Goal: Communication & Community: Participate in discussion

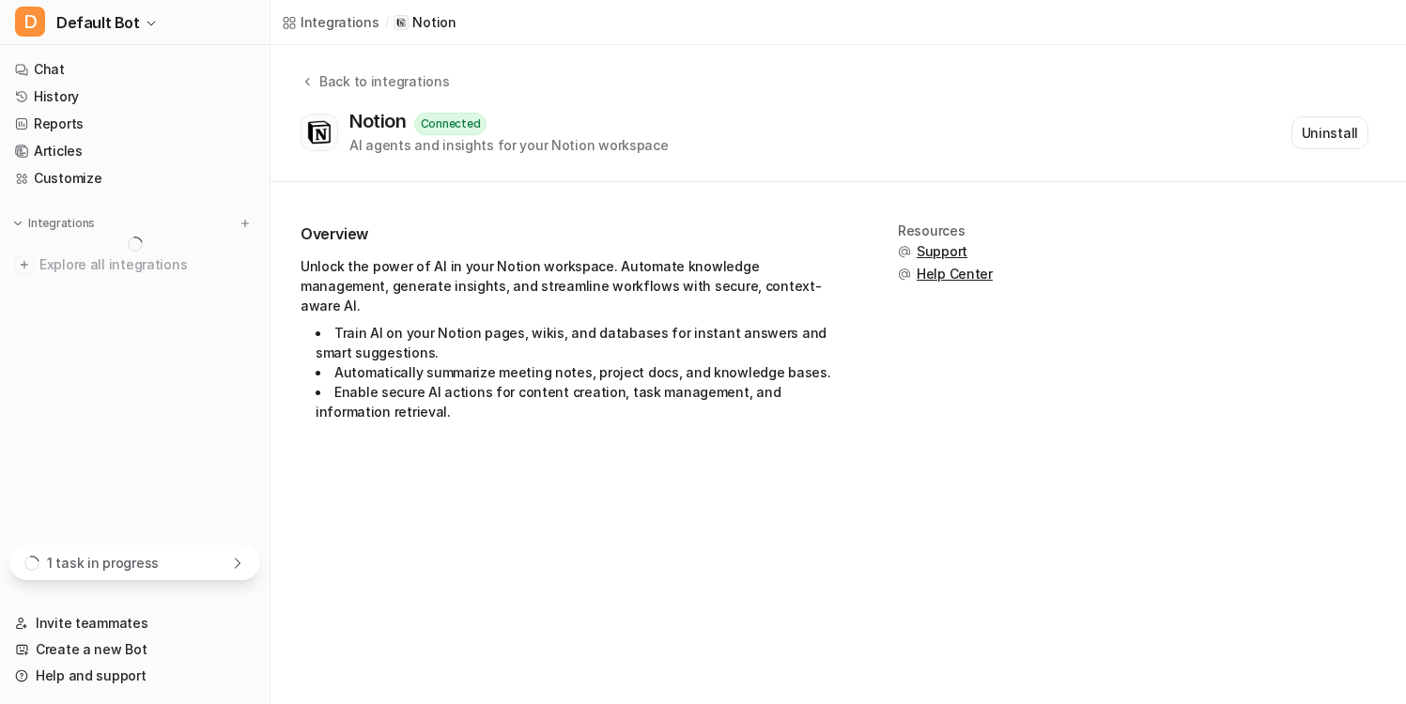
click at [231, 562] on icon at bounding box center [237, 563] width 15 height 15
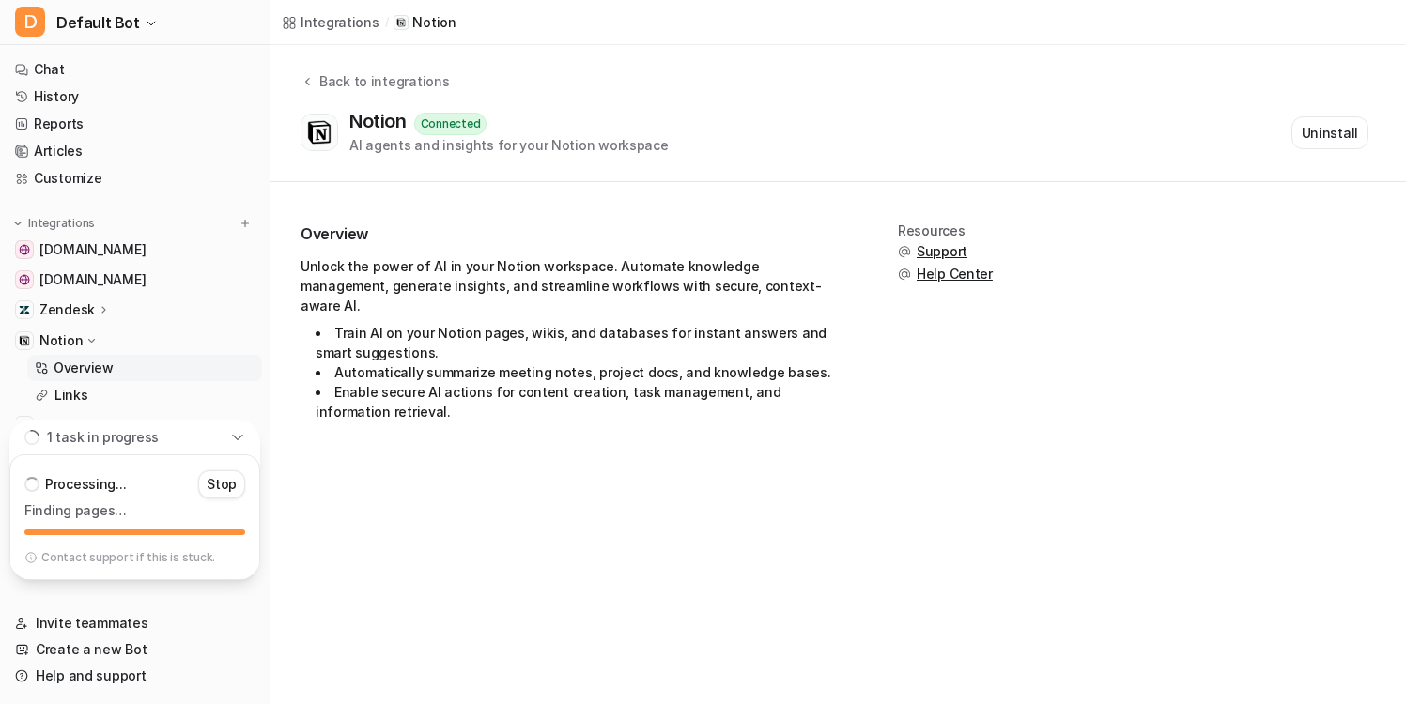
click at [247, 435] on div "1 task in progress" at bounding box center [134, 437] width 251 height 35
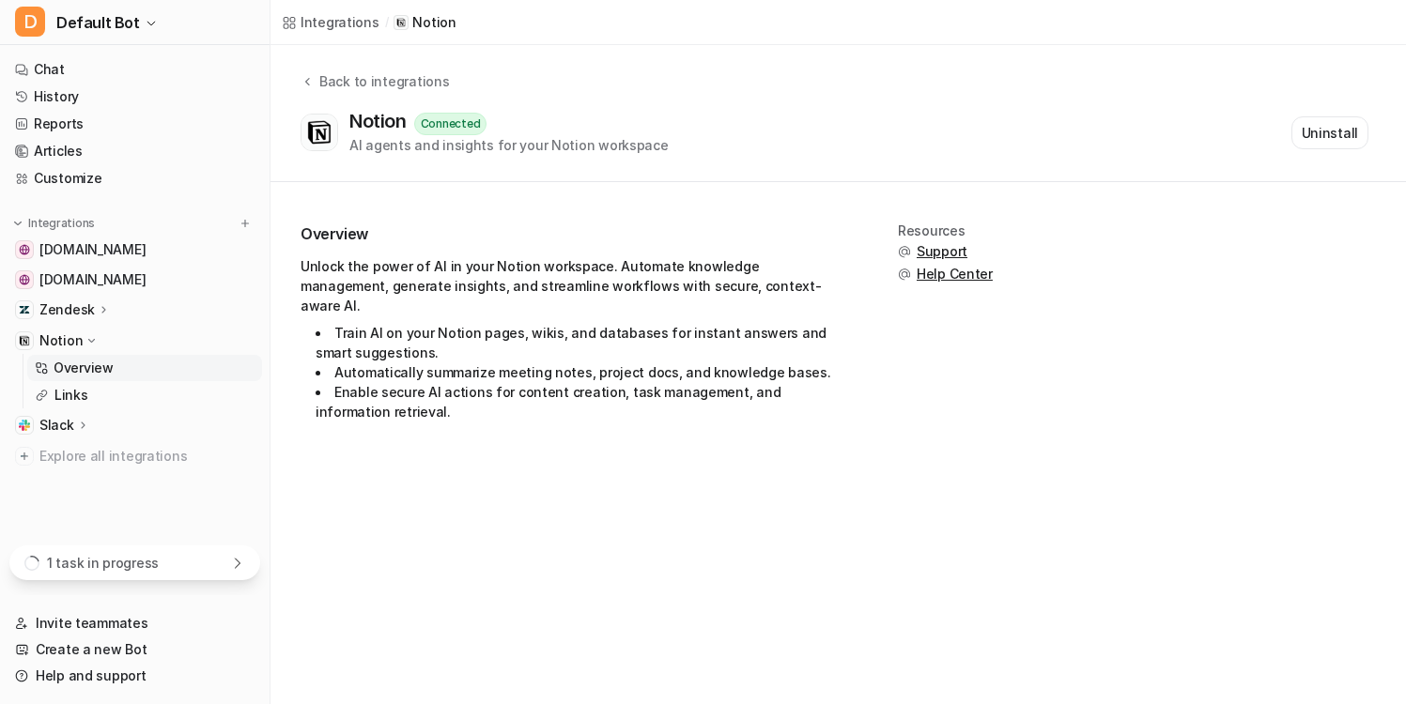
click at [237, 556] on icon at bounding box center [237, 563] width 15 height 15
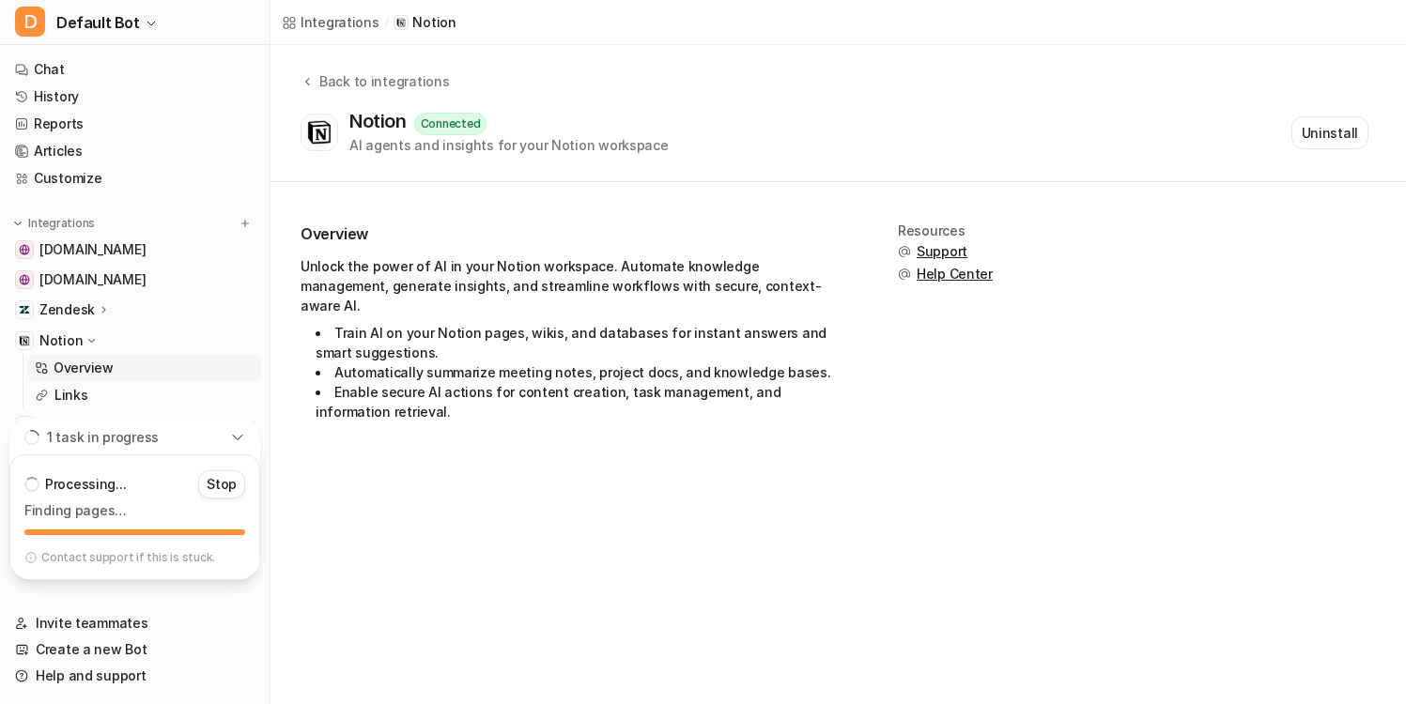
click at [237, 448] on div "1 task in progress" at bounding box center [134, 437] width 251 height 35
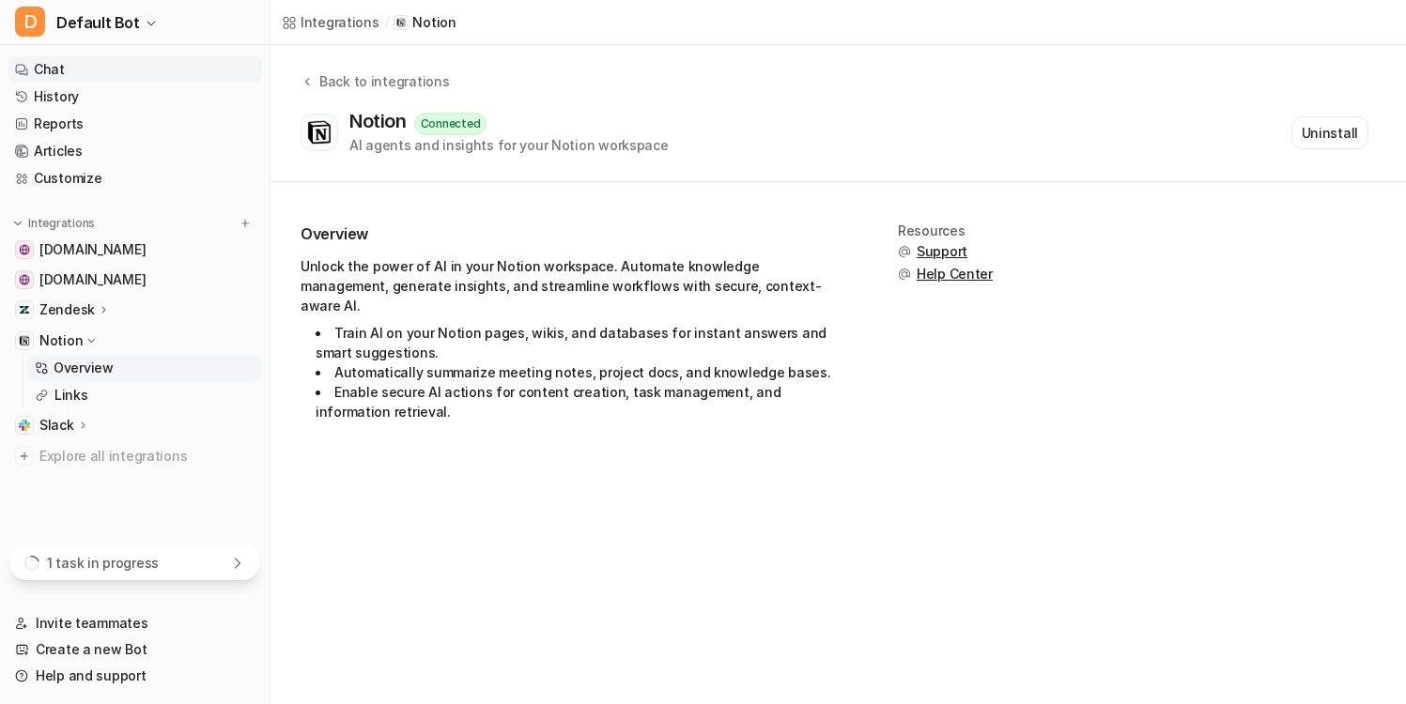
click at [177, 73] on link "Chat" at bounding box center [135, 69] width 255 height 26
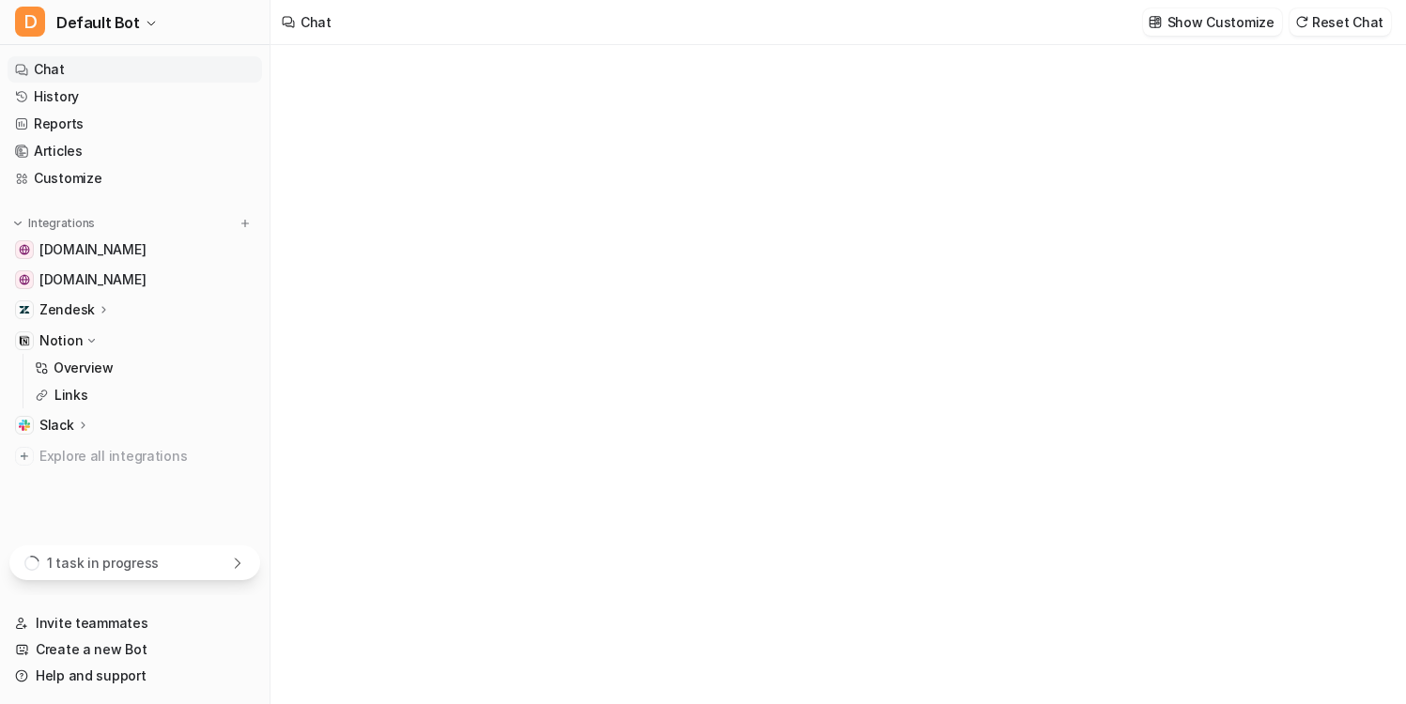
type textarea "**********"
click at [247, 569] on div "1 task in progress" at bounding box center [134, 563] width 251 height 35
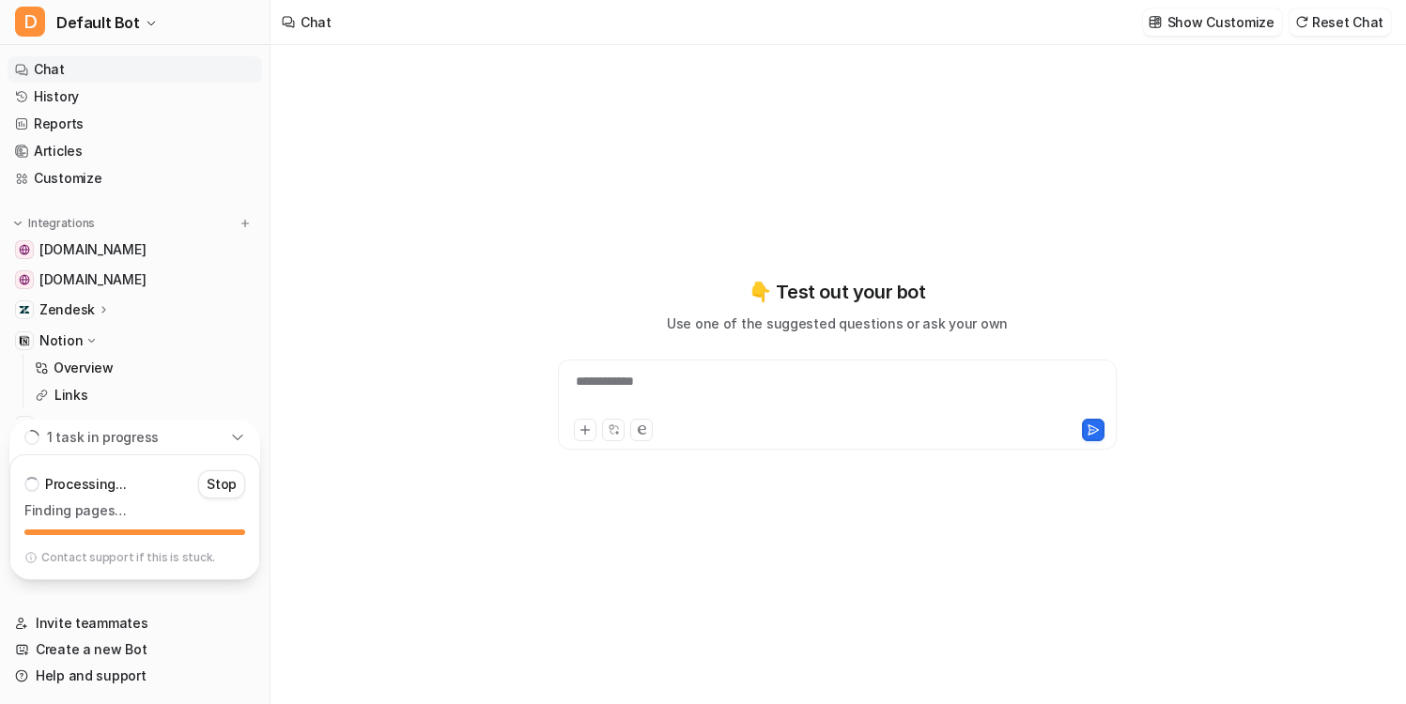
click at [246, 441] on div "1 task in progress" at bounding box center [134, 437] width 251 height 35
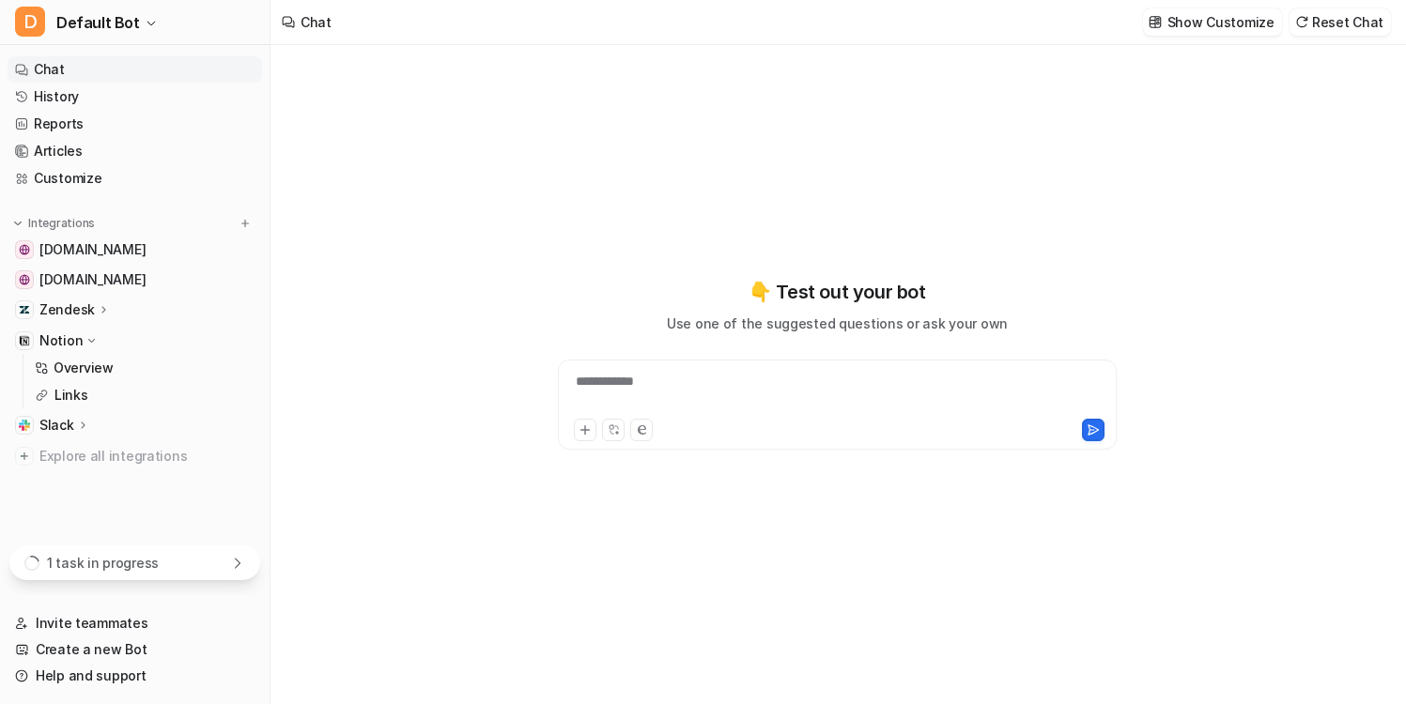
click at [239, 554] on div "1 task in progress" at bounding box center [134, 563] width 251 height 35
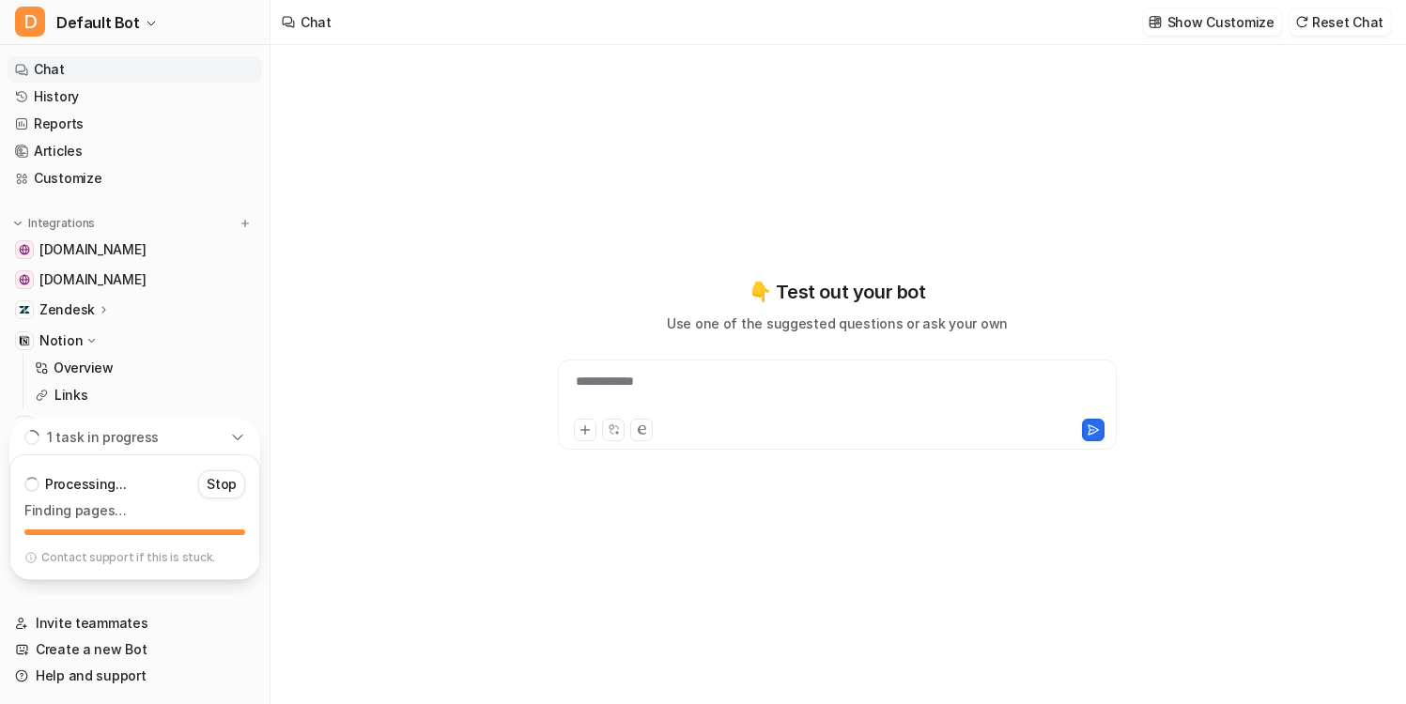
click at [237, 432] on icon at bounding box center [237, 437] width 15 height 15
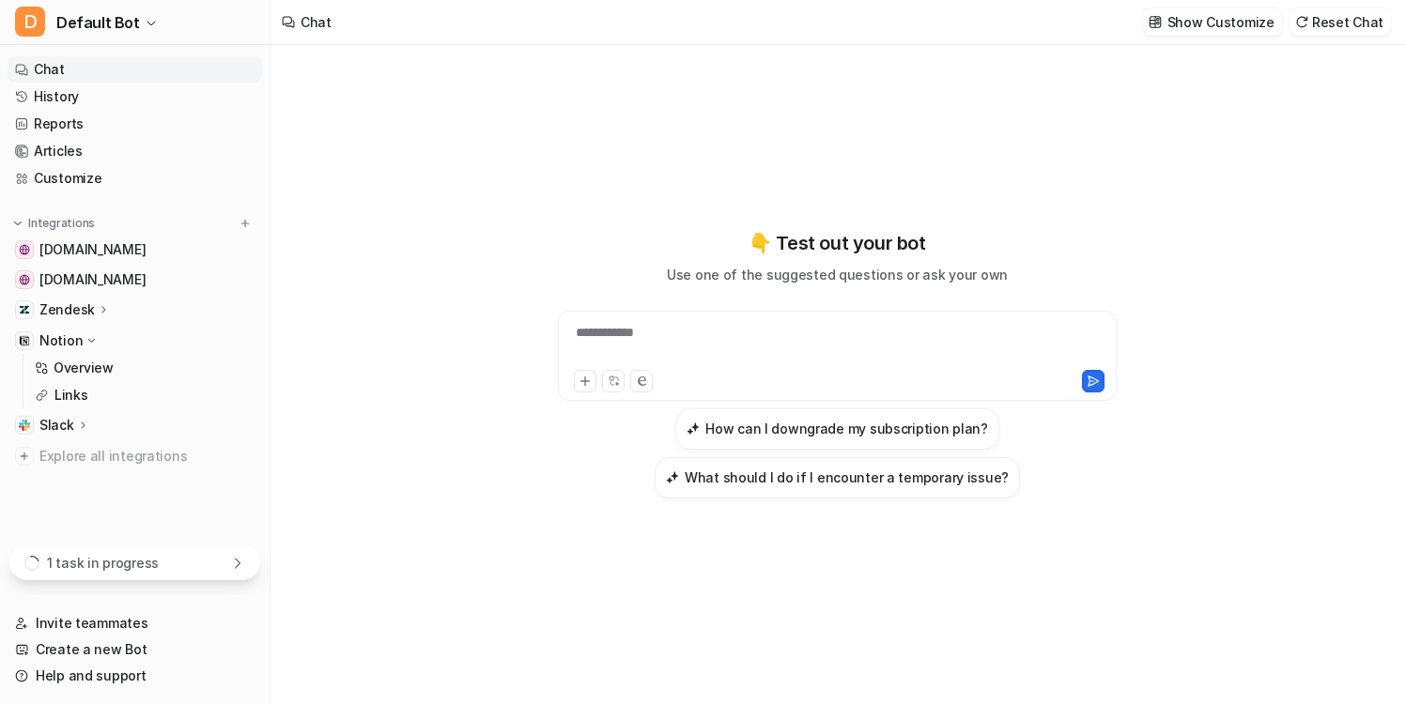
click at [228, 565] on div "1 task in progress" at bounding box center [134, 563] width 251 height 35
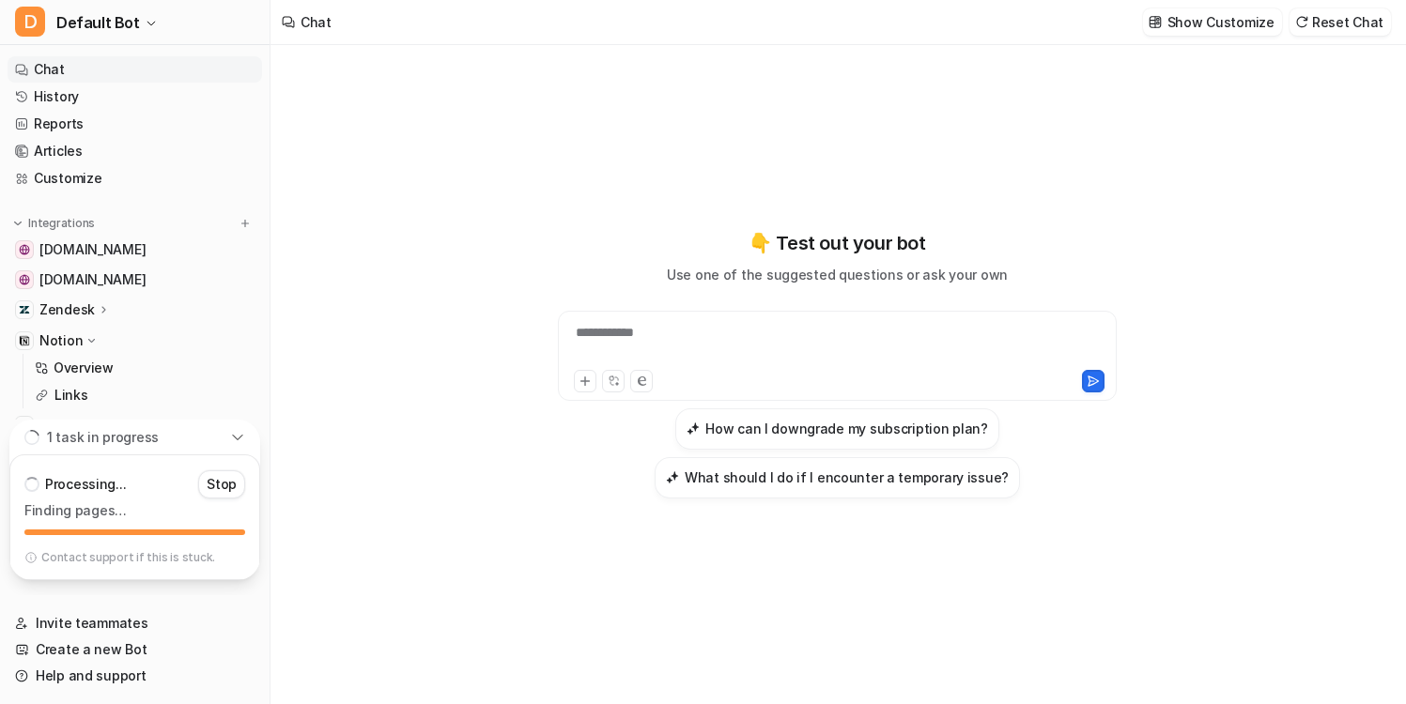
click at [240, 440] on icon at bounding box center [237, 437] width 15 height 15
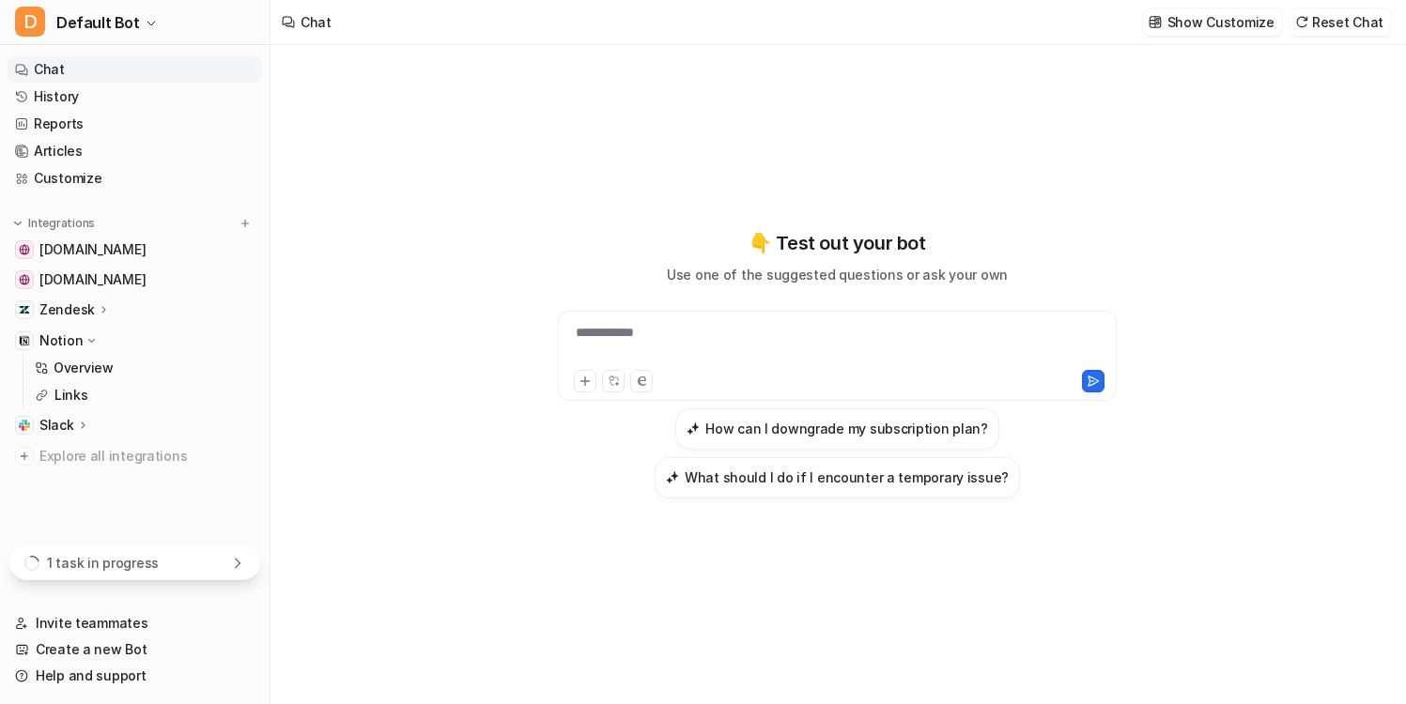
click at [229, 563] on div "1 task in progress" at bounding box center [134, 563] width 251 height 35
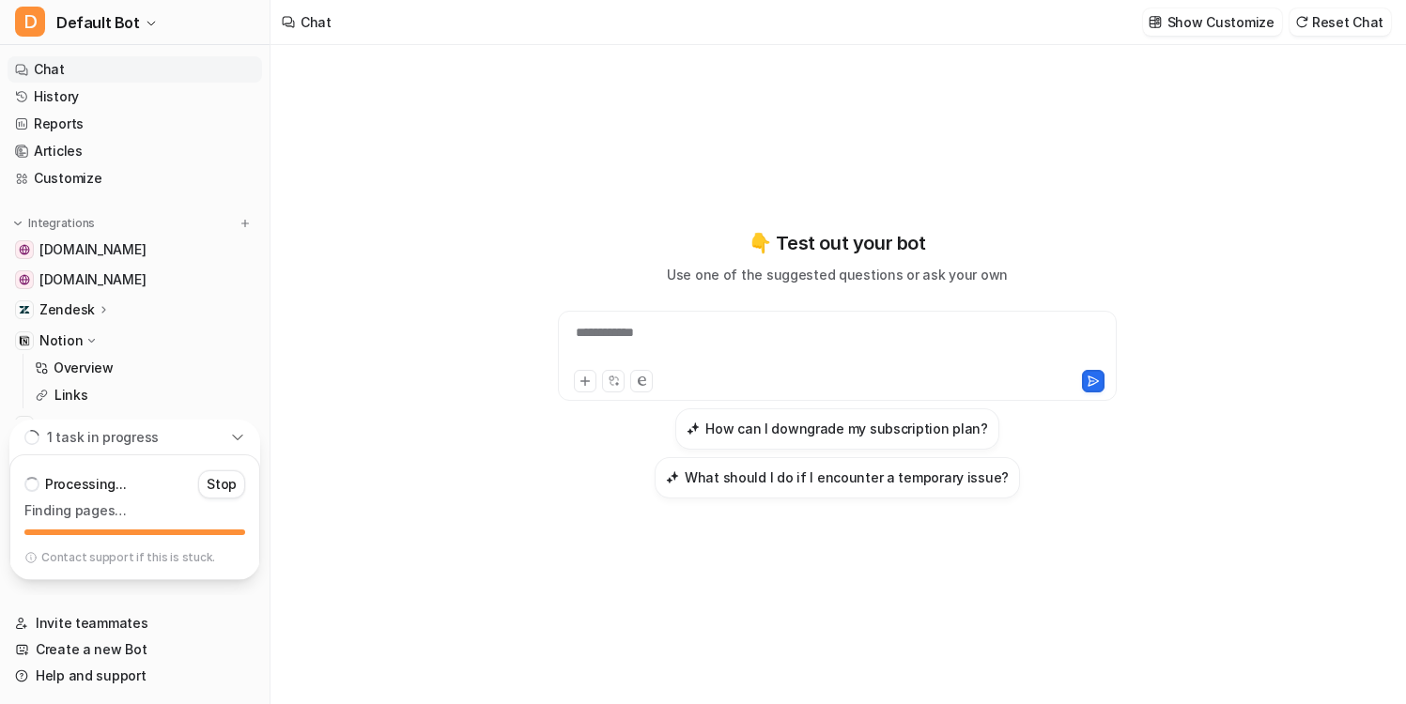
click at [243, 446] on div "1 task in progress" at bounding box center [134, 437] width 251 height 35
